Goal: Transaction & Acquisition: Purchase product/service

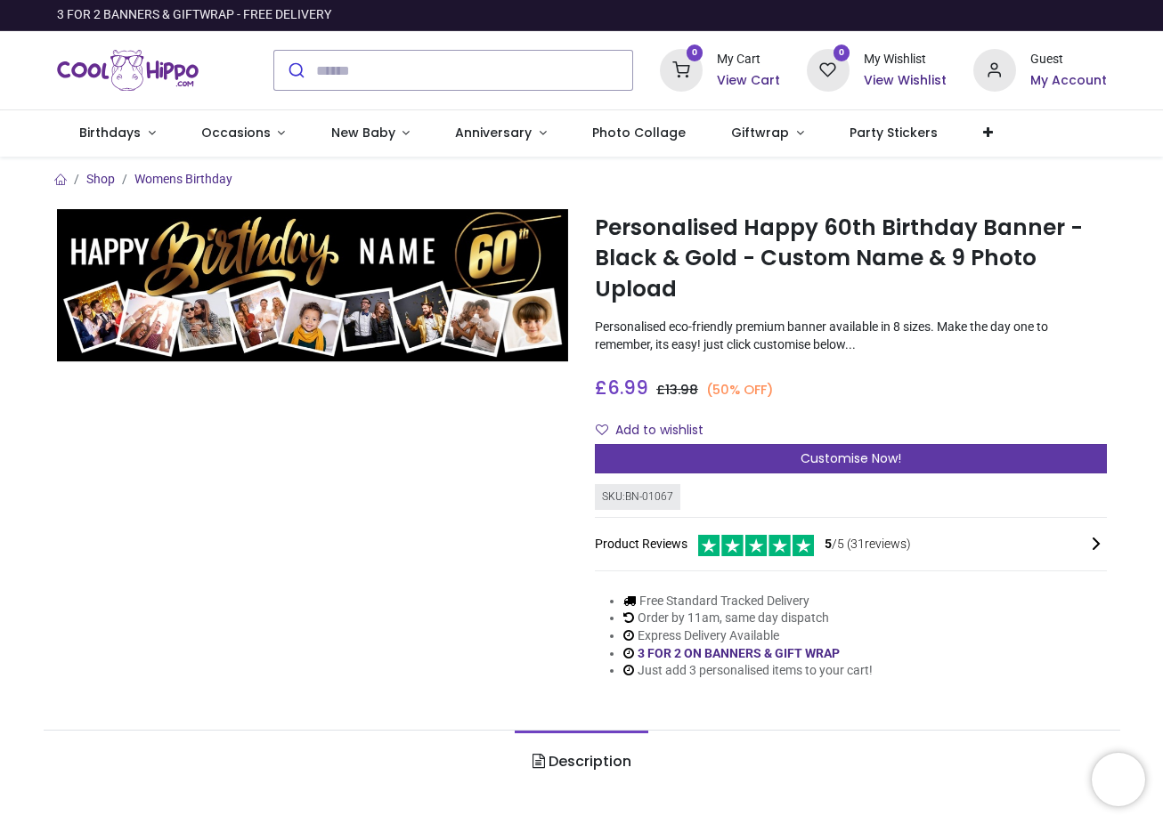
click at [816, 457] on span "Customise Now!" at bounding box center [850, 459] width 101 height 18
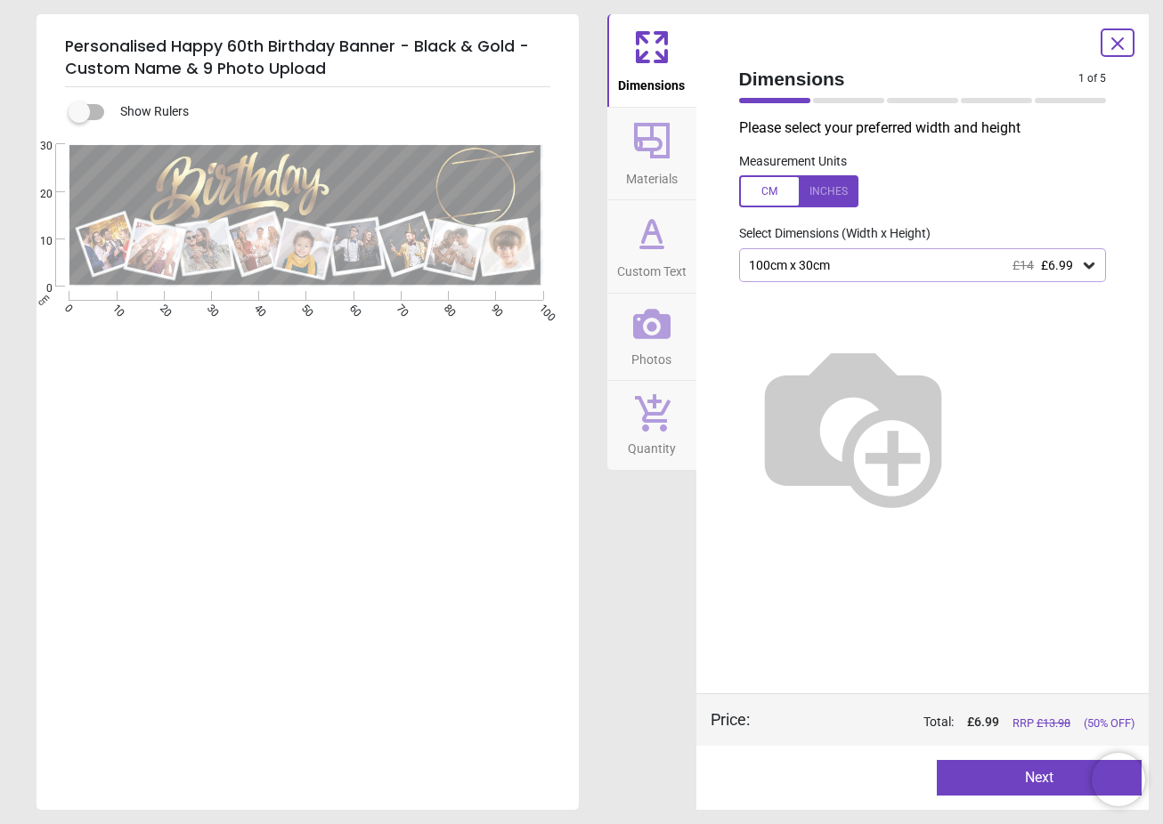
click at [957, 249] on div "100cm x 30cm £14 £6.99" at bounding box center [923, 265] width 368 height 34
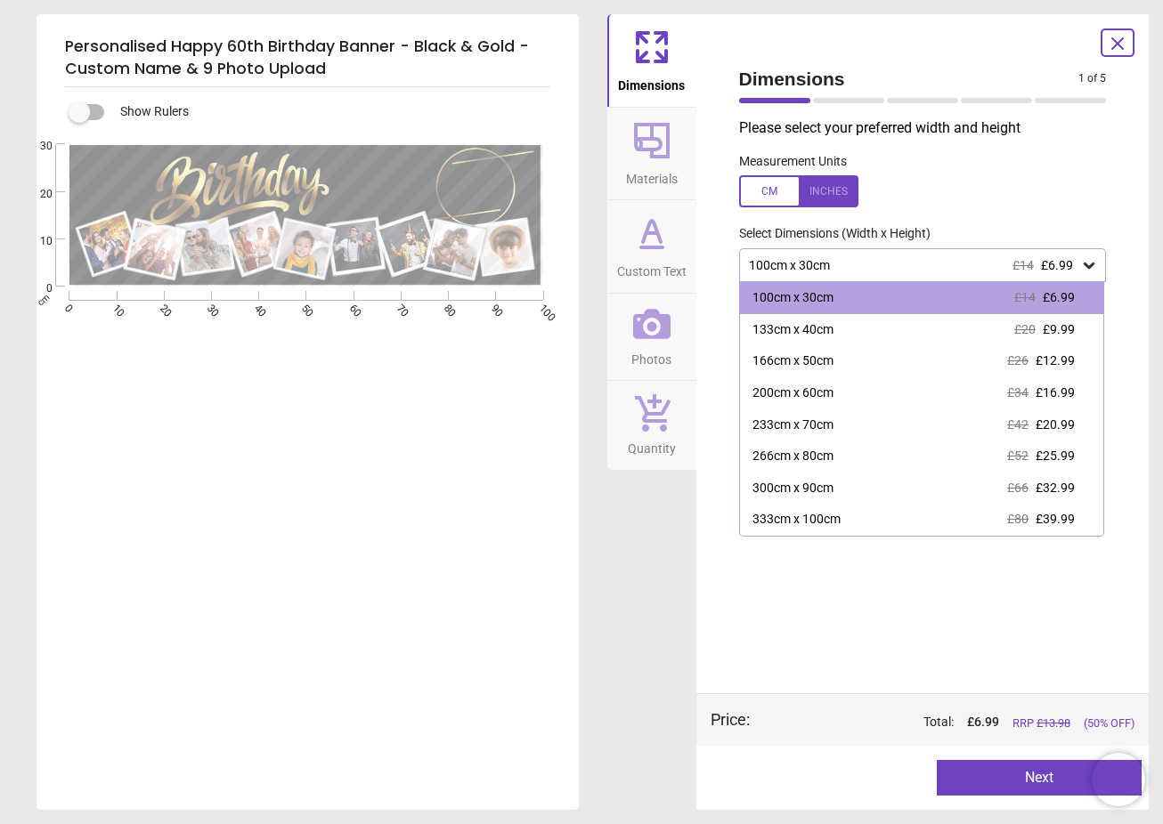
click at [957, 265] on div "100cm x 30cm £14 £6.99" at bounding box center [914, 265] width 334 height 15
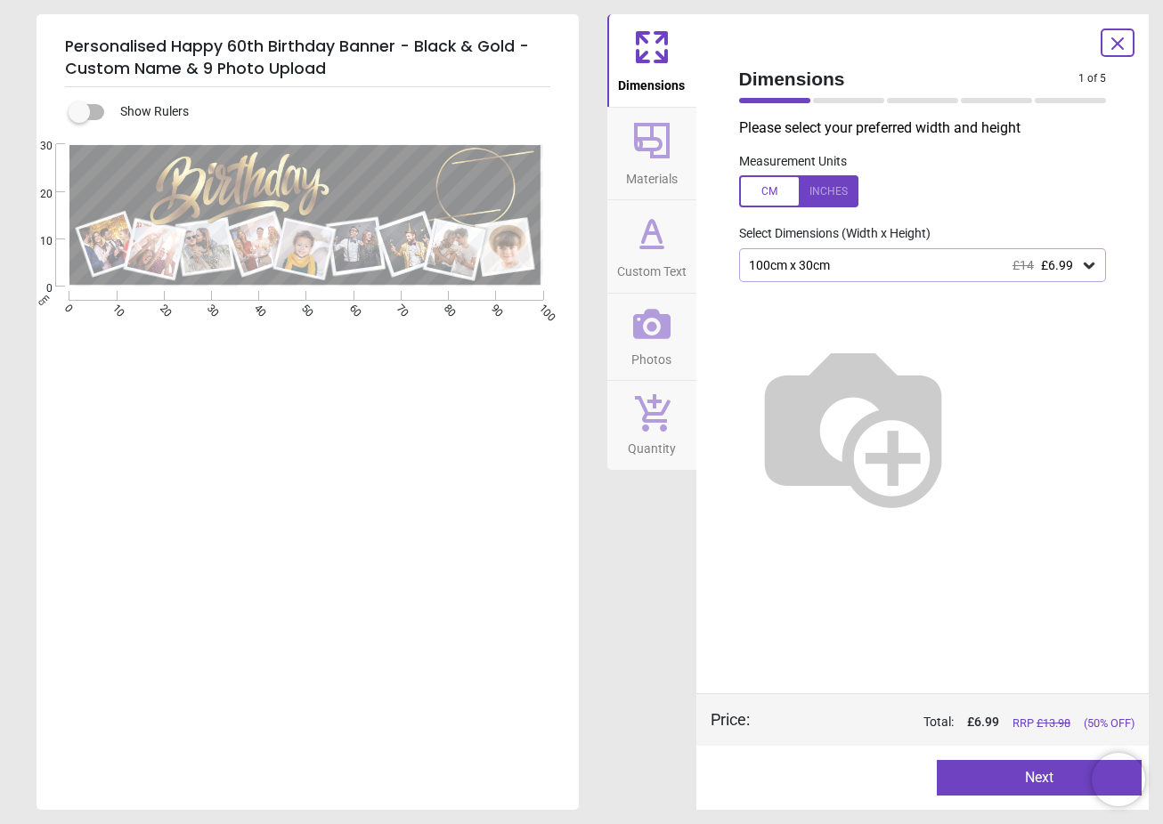
click at [950, 264] on div "100cm x 30cm £14 £6.99" at bounding box center [914, 265] width 334 height 15
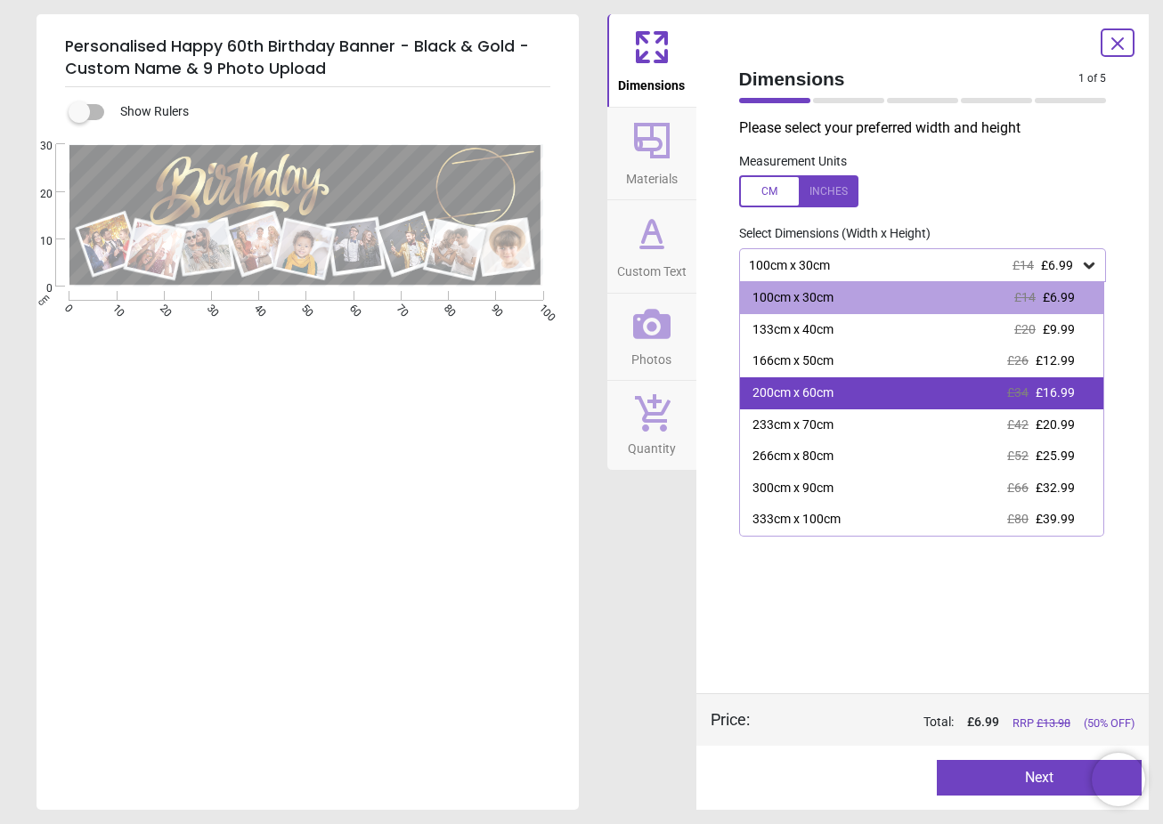
click at [889, 399] on div "200cm x 60cm £34 £16.99" at bounding box center [922, 394] width 364 height 32
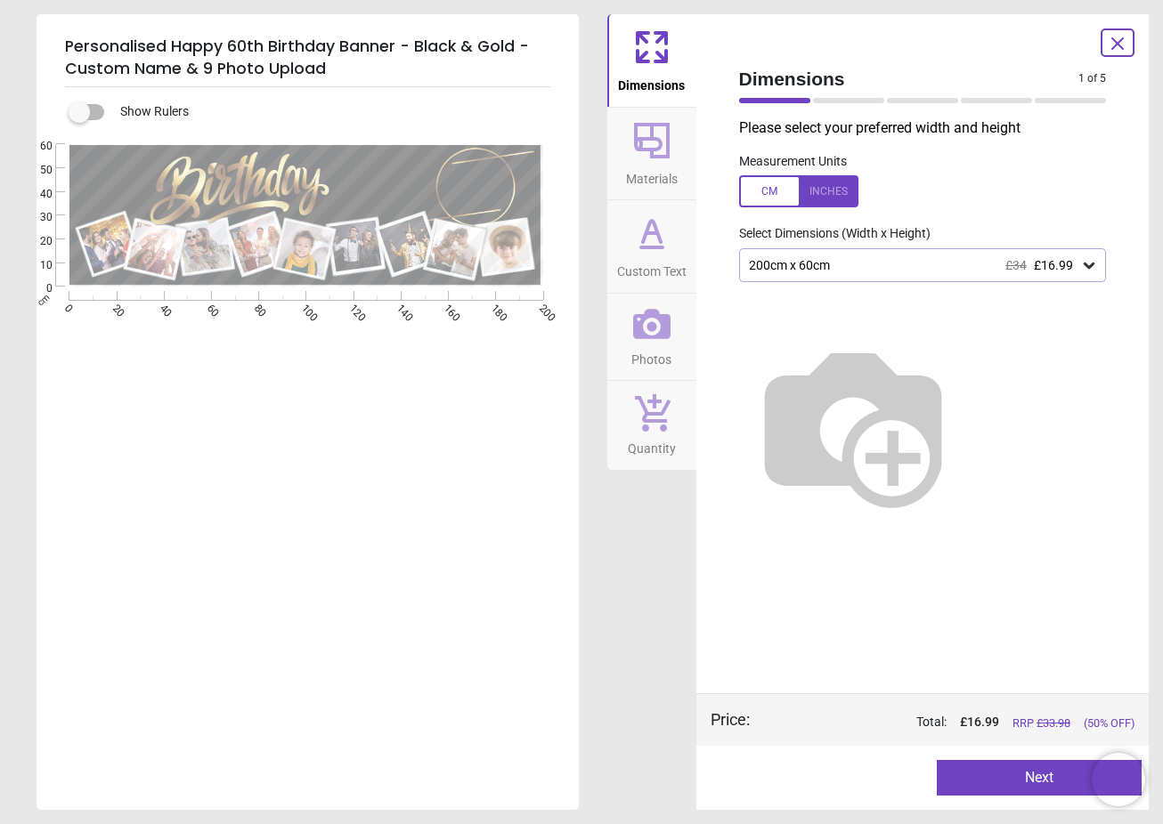
click at [632, 142] on icon at bounding box center [651, 140] width 43 height 43
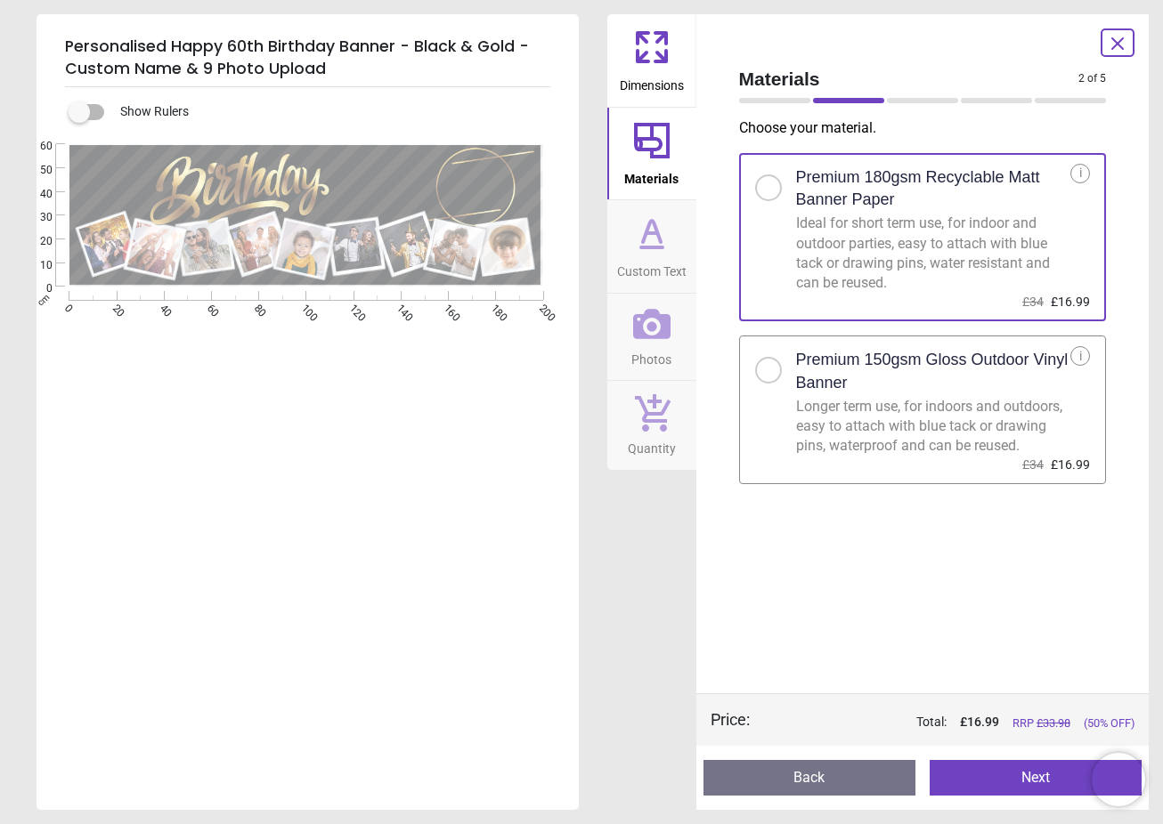
click at [659, 219] on icon at bounding box center [651, 233] width 43 height 43
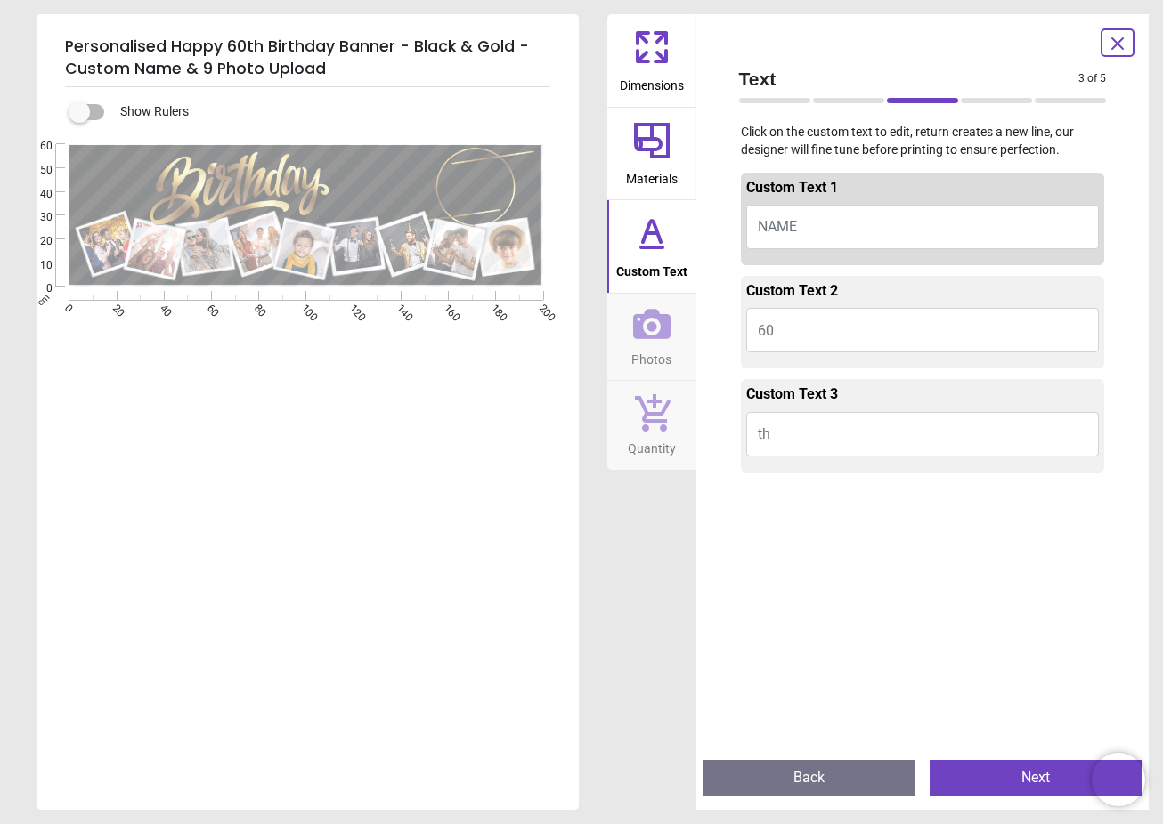
click at [872, 223] on button "NAME" at bounding box center [922, 227] width 353 height 45
type textarea "******"
click at [396, 428] on div "e ****** E E E" at bounding box center [306, 556] width 539 height 824
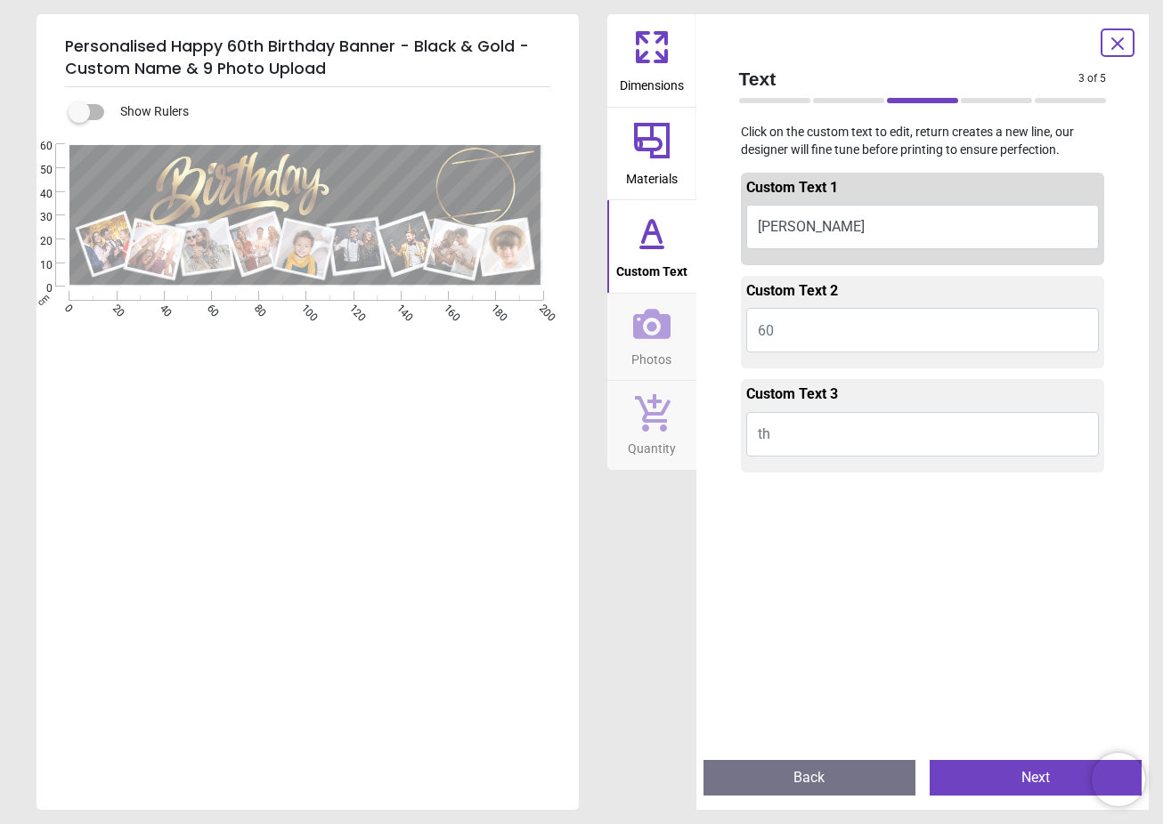
click at [962, 359] on div "Custom Text 2 60" at bounding box center [923, 322] width 364 height 93
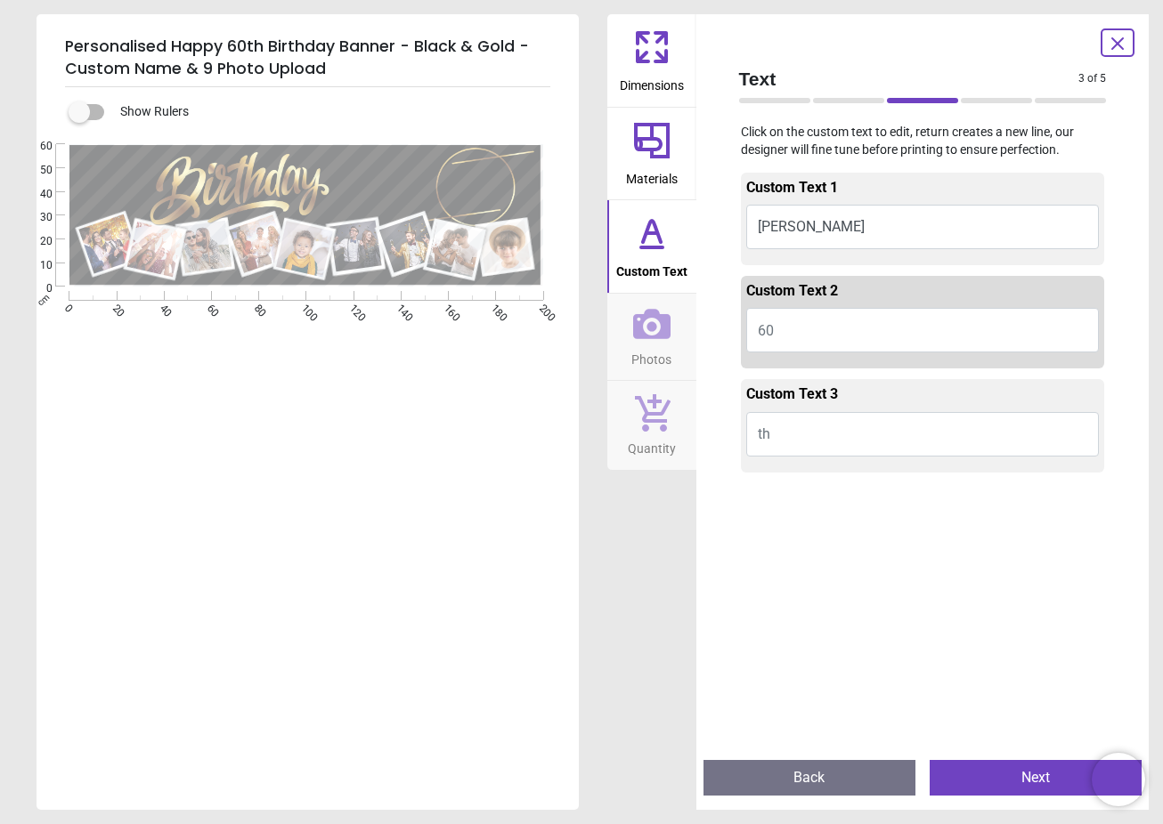
click at [962, 337] on button "60" at bounding box center [922, 330] width 353 height 45
type textarea "**"
click at [907, 435] on button "th" at bounding box center [922, 434] width 353 height 45
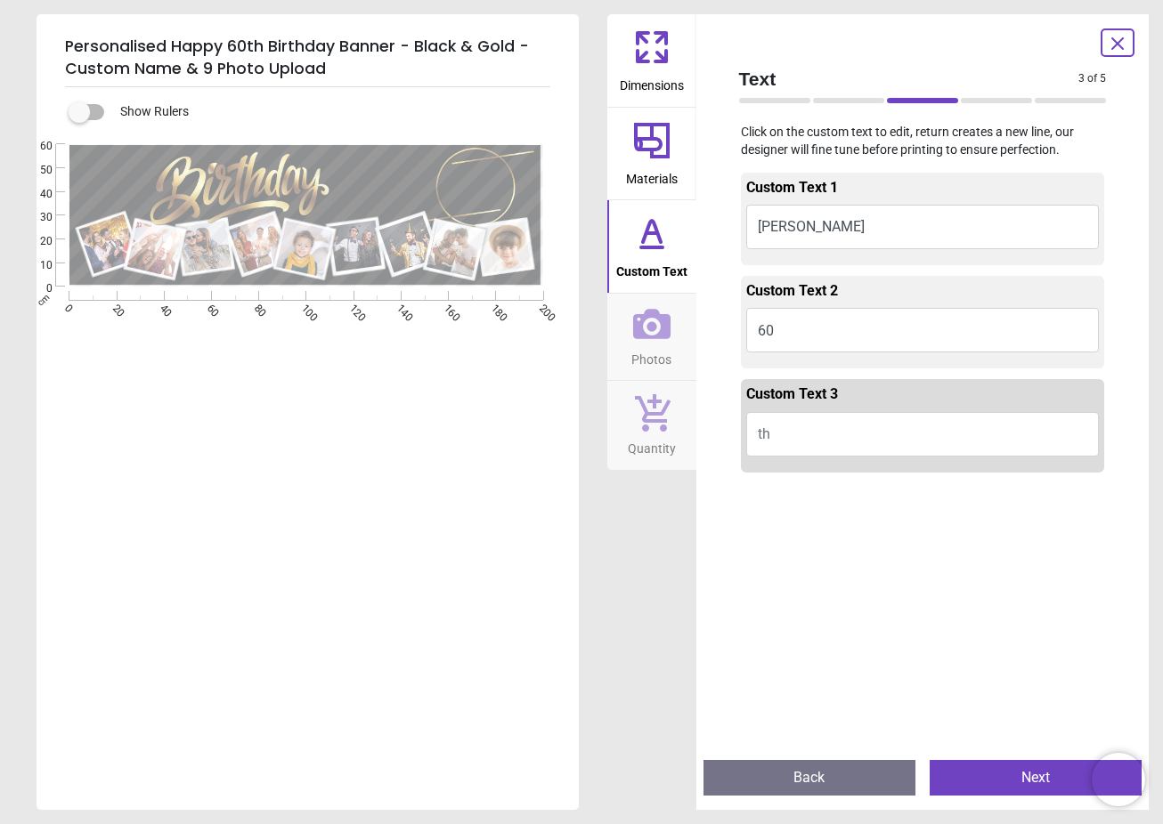
click at [835, 402] on span "Custom Text 3" at bounding box center [792, 394] width 92 height 17
click at [842, 422] on button "th" at bounding box center [922, 434] width 353 height 45
click at [843, 433] on button "th" at bounding box center [922, 434] width 353 height 45
type textarea "**"
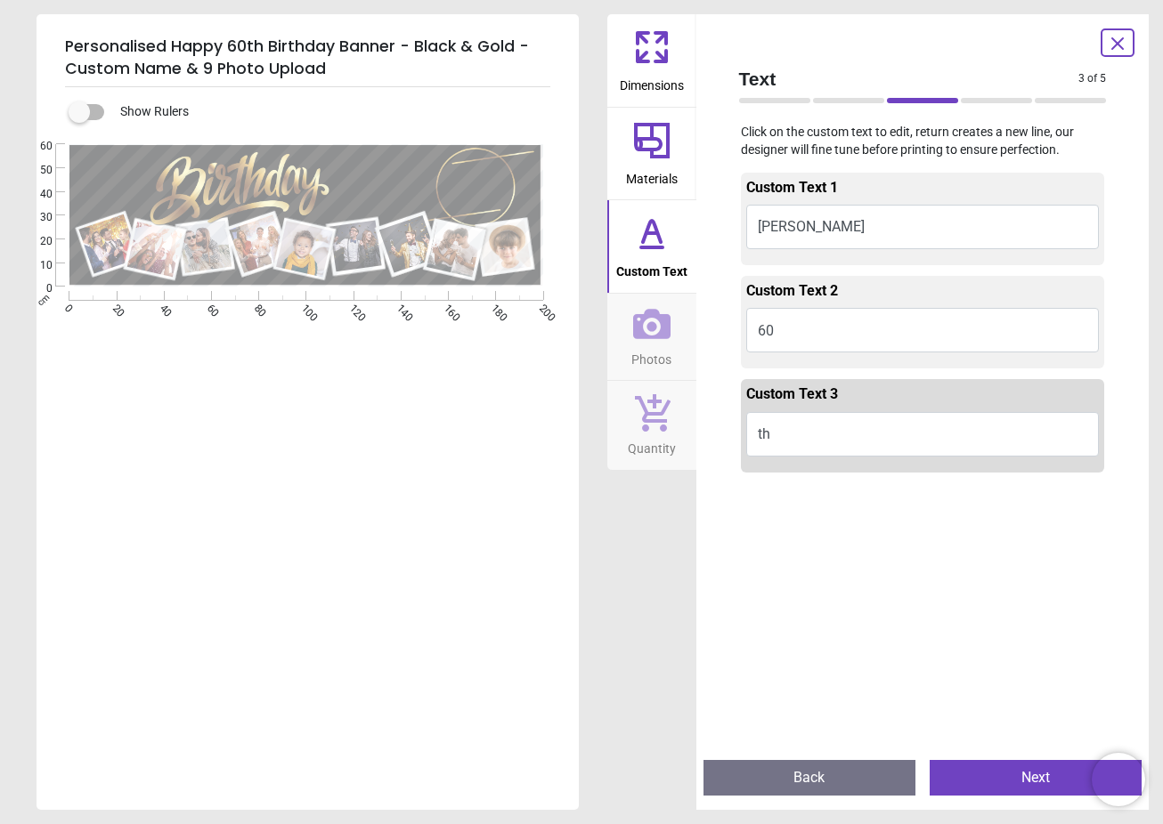
click at [690, 318] on button "Photos" at bounding box center [651, 337] width 89 height 87
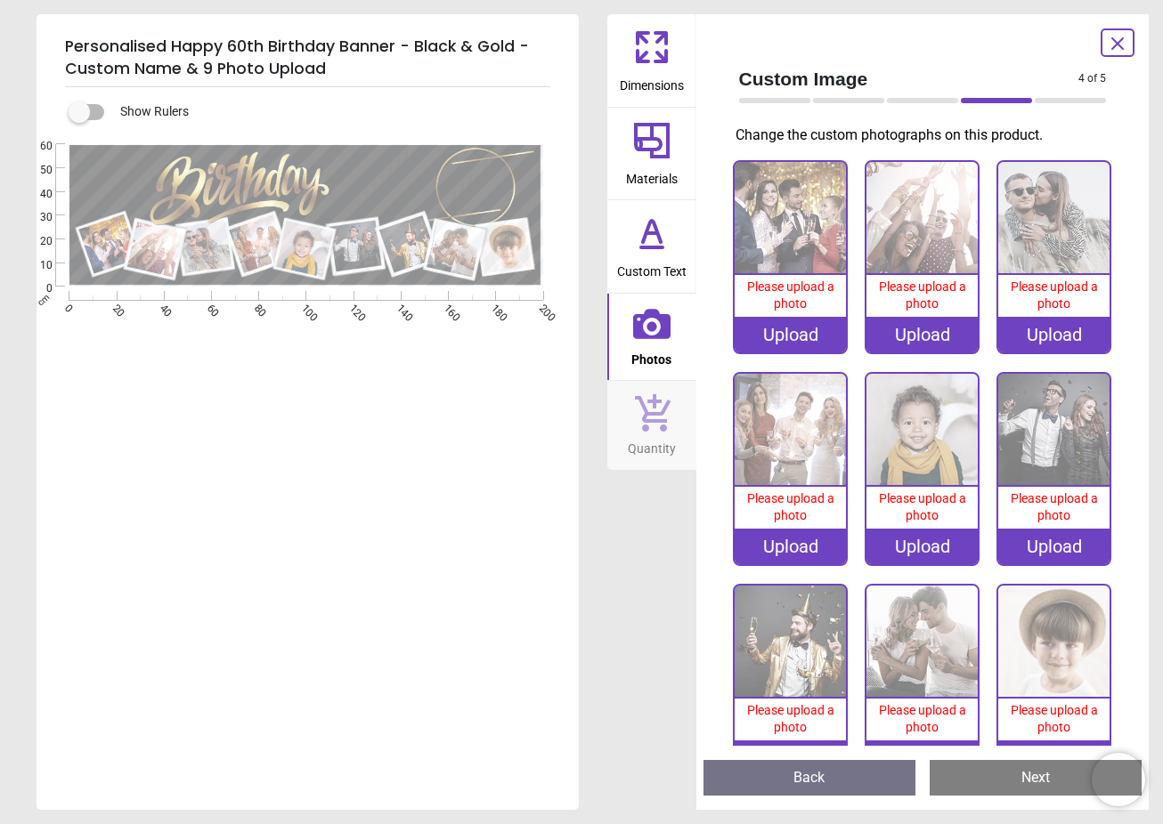
click at [796, 280] on span "Please upload a photo" at bounding box center [790, 296] width 87 height 32
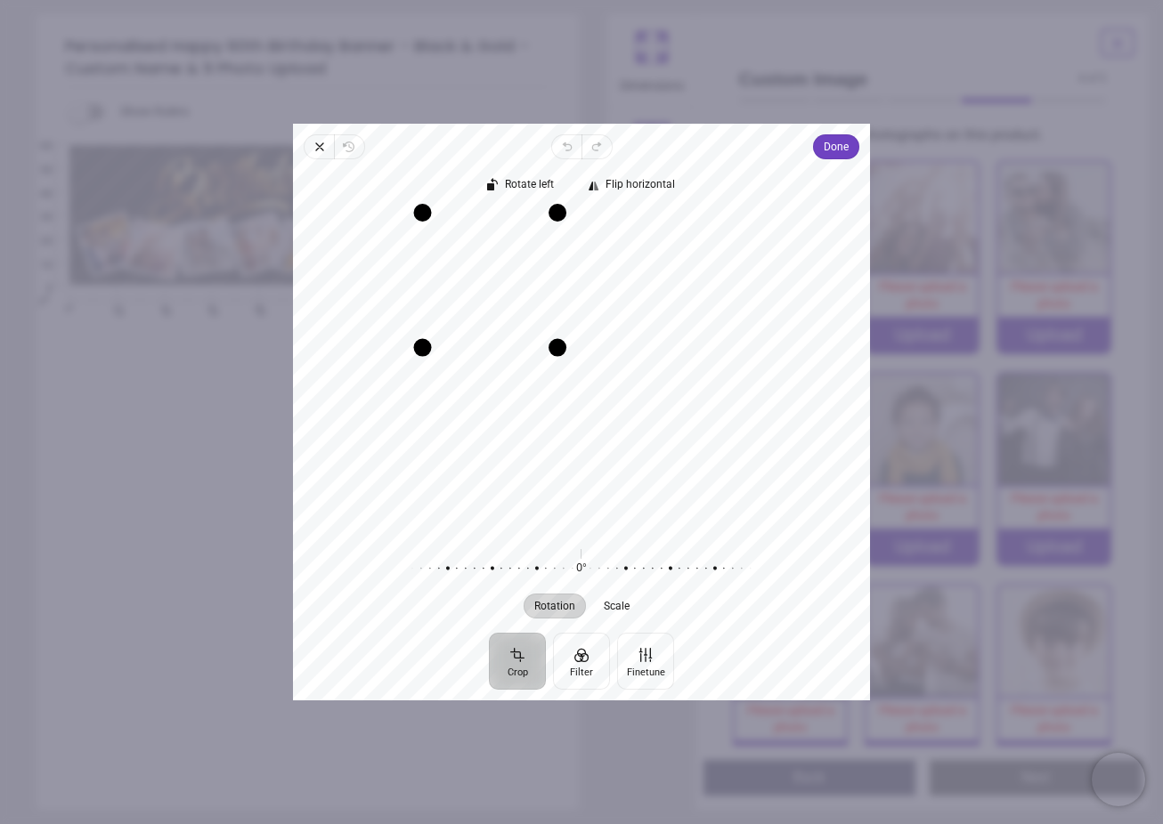
drag, startPoint x: 746, startPoint y: 534, endPoint x: 564, endPoint y: 339, distance: 267.1
click at [564, 339] on div "Drag corner br" at bounding box center [557, 347] width 18 height 18
drag, startPoint x: 474, startPoint y: 260, endPoint x: 386, endPoint y: 224, distance: 95.1
click at [386, 224] on div "Recenter" at bounding box center [581, 372] width 548 height 318
click at [850, 149] on button "Done" at bounding box center [836, 146] width 46 height 25
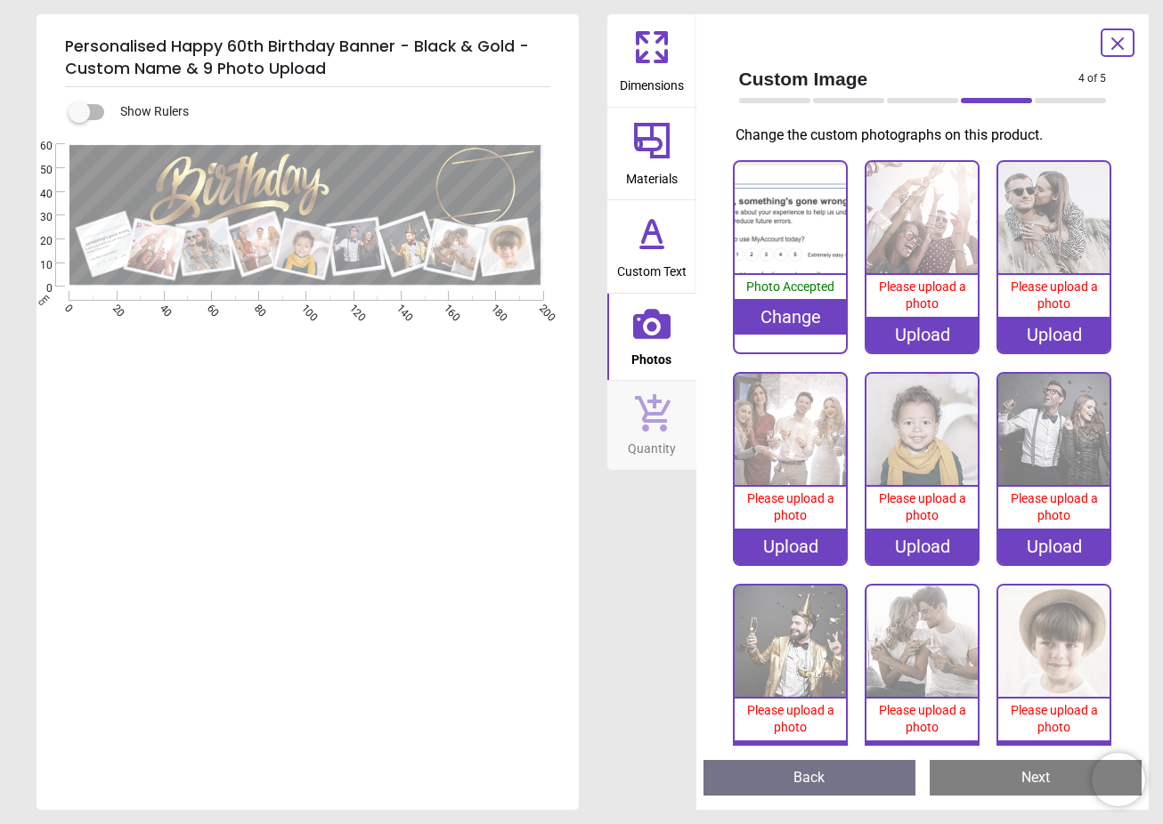
click at [326, 465] on div ".cls-1 { filter: url(#drop-shadow-2); } .cls-1, .cls-2, .cls-3, .cls-4, .cls-5,…" at bounding box center [306, 391] width 539 height 495
